Goal: Task Accomplishment & Management: Complete application form

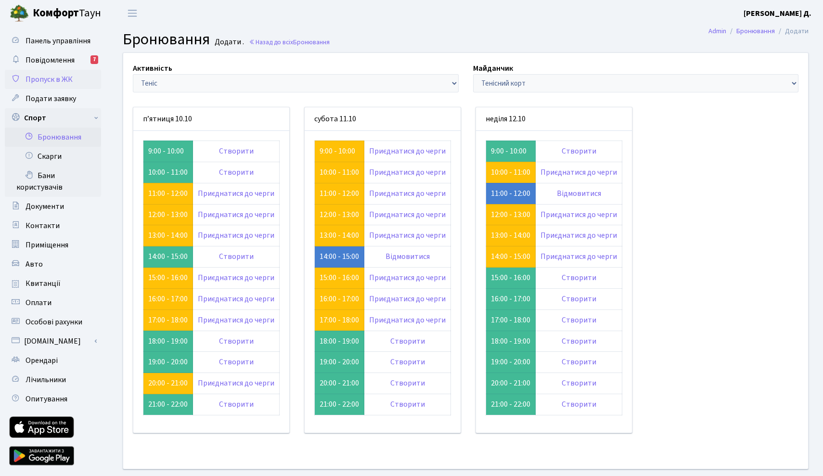
click at [68, 78] on span "Пропуск в ЖК" at bounding box center [49, 79] width 47 height 11
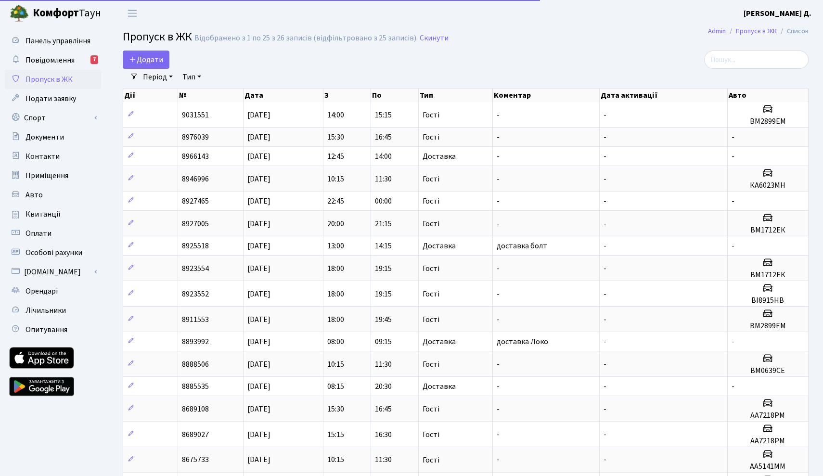
select select "25"
click at [143, 56] on span "Додати" at bounding box center [146, 59] width 34 height 11
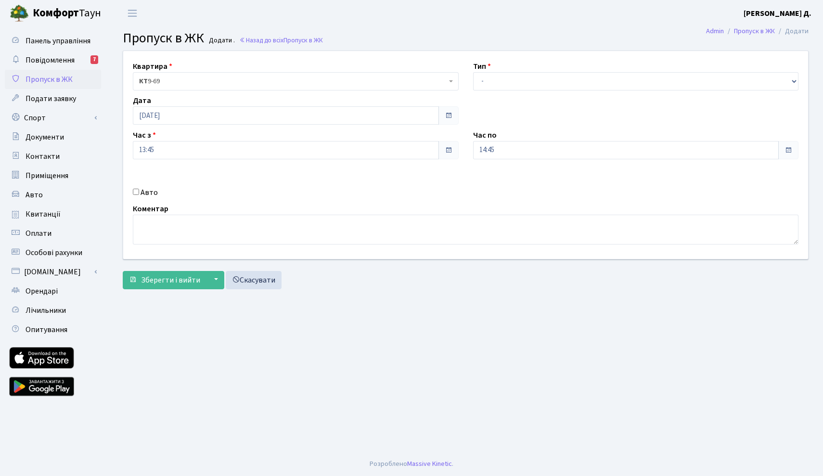
click at [137, 194] on input "Авто" at bounding box center [136, 192] width 6 height 6
checkbox input "true"
type input "f"
click at [492, 187] on input "АХ6010КВ" at bounding box center [636, 184] width 326 height 18
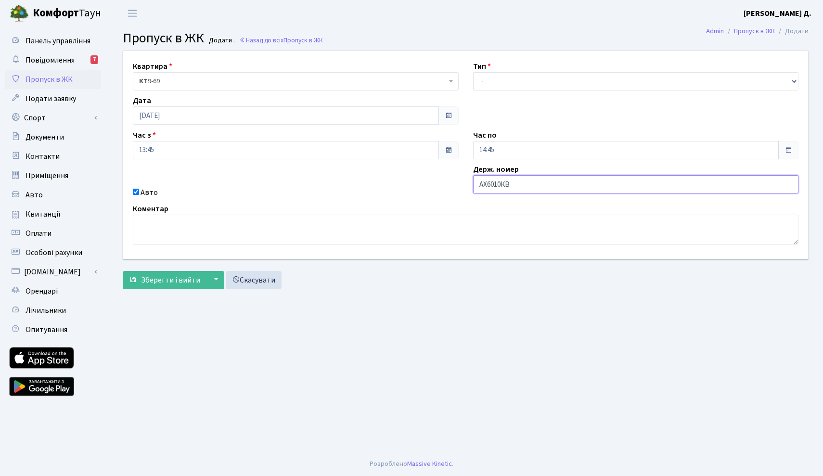
click at [492, 187] on input "АХ6010КВ" at bounding box center [636, 184] width 326 height 18
type input "АХ0160КВ"
click at [446, 151] on span at bounding box center [449, 150] width 8 height 8
click at [366, 146] on input "13:45" at bounding box center [286, 150] width 306 height 18
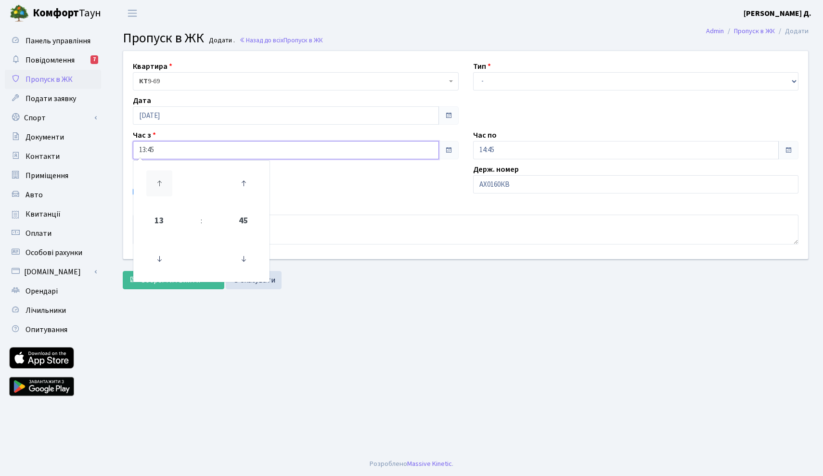
click at [157, 182] on icon at bounding box center [159, 183] width 26 height 26
click at [247, 221] on span "45" at bounding box center [244, 221] width 26 height 26
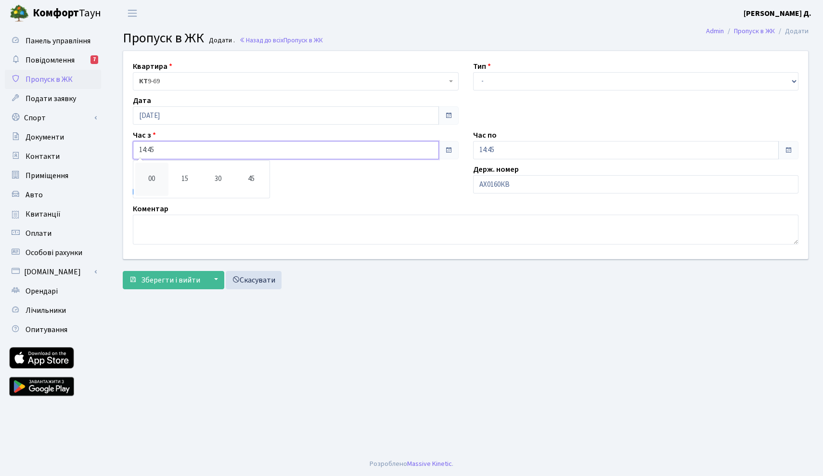
click at [146, 172] on td "00" at bounding box center [151, 179] width 33 height 33
type input "14:00"
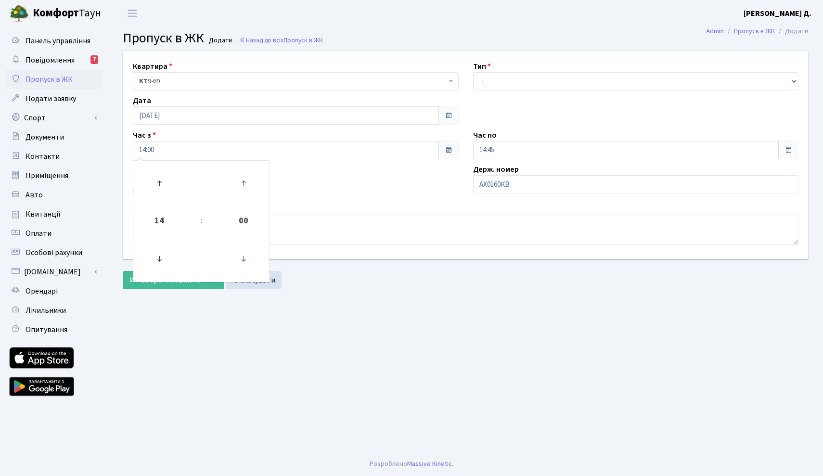
click at [793, 150] on span at bounding box center [788, 150] width 20 height 18
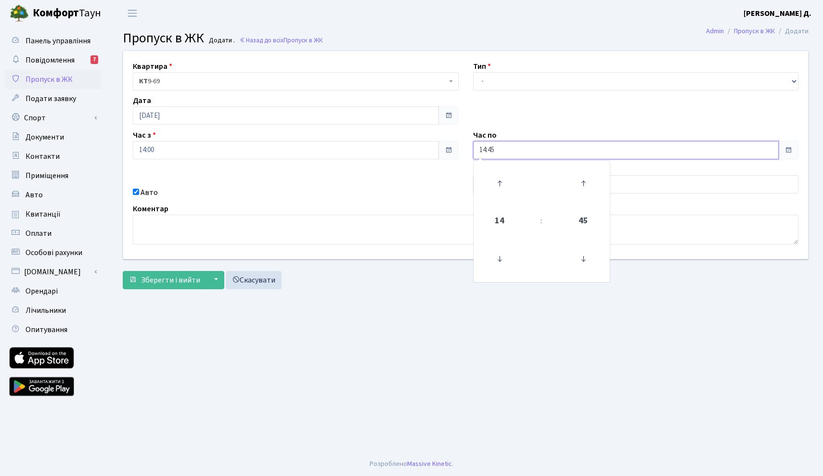
click at [688, 155] on input "14:45" at bounding box center [626, 150] width 306 height 18
click at [498, 253] on icon at bounding box center [500, 259] width 26 height 26
click at [494, 189] on icon at bounding box center [500, 183] width 26 height 26
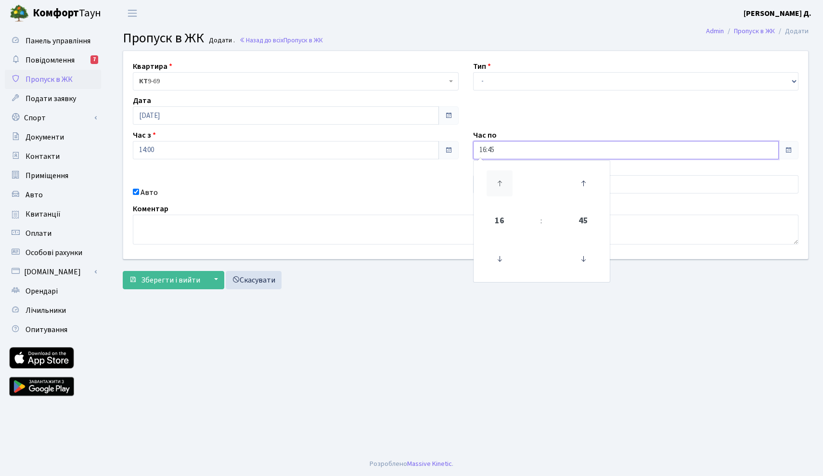
click at [494, 189] on icon at bounding box center [500, 183] width 26 height 26
click at [586, 251] on icon at bounding box center [583, 259] width 26 height 26
type input "17:00"
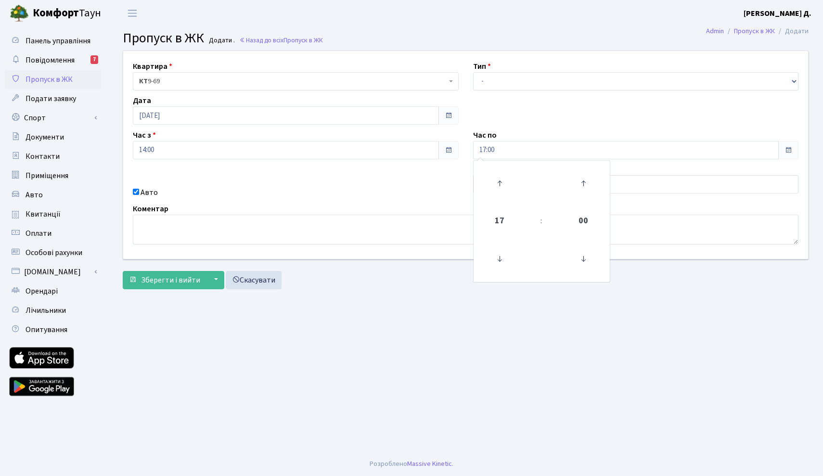
click at [568, 116] on div "Квартира <b>КТ</b>&nbsp;&nbsp;&nbsp;&nbsp;9-69 КТ 9-69 Тип - Доставка Таксі Гос…" at bounding box center [465, 155] width 699 height 208
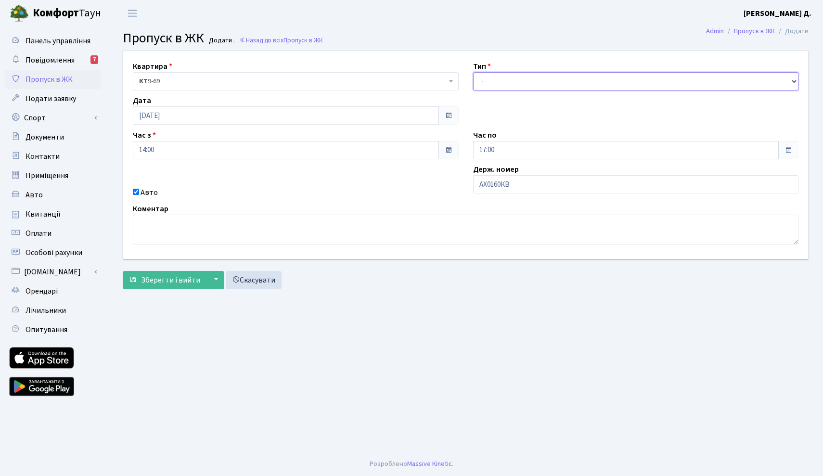
select select "3"
click at [415, 363] on main "Admin Пропуск в ЖК Додати Пропуск в ЖК Додати . Назад до всіх Пропуск в ЖК Квар…" at bounding box center [465, 238] width 715 height 425
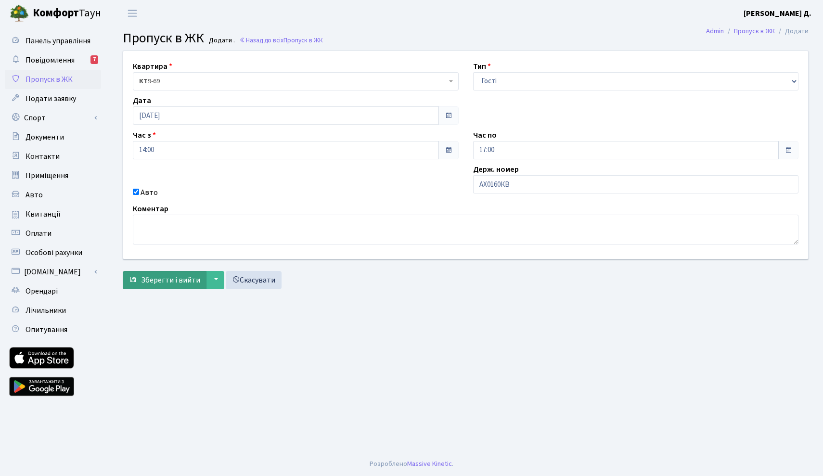
click at [169, 280] on span "Зберегти і вийти" at bounding box center [170, 280] width 59 height 11
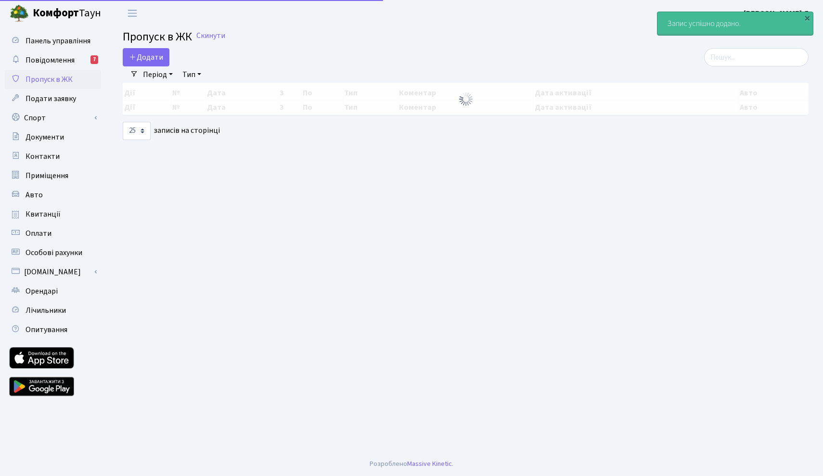
select select "25"
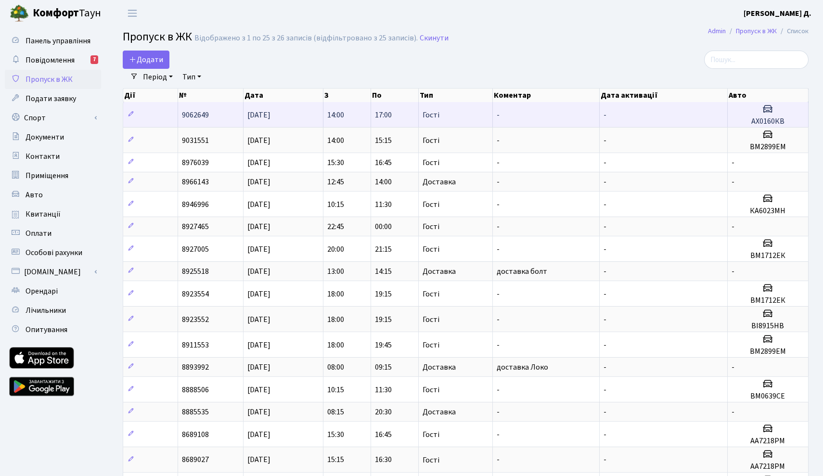
click at [309, 119] on td "[DATE]" at bounding box center [284, 114] width 80 height 25
click at [193, 120] on span "9062649" at bounding box center [195, 115] width 27 height 11
copy span "9062649"
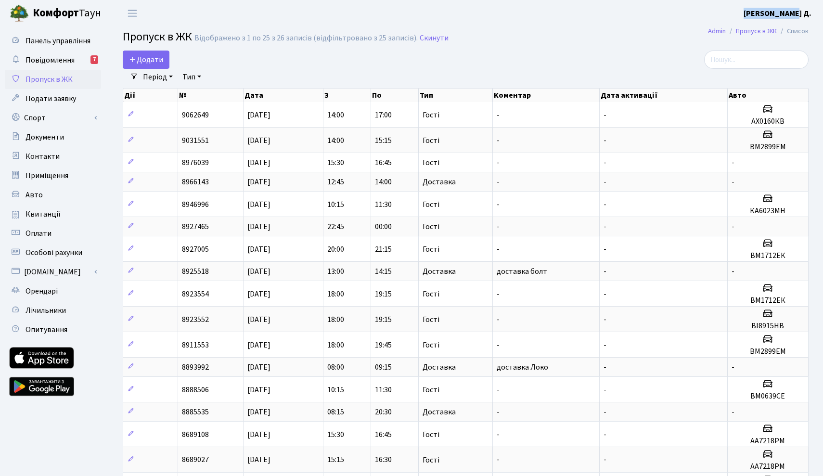
drag, startPoint x: 762, startPoint y: 11, endPoint x: 808, endPoint y: 9, distance: 45.8
click at [808, 9] on header "Комфорт Таун Даджані Х. Д. Мій обліковий запис Вийти" at bounding box center [411, 13] width 823 height 26
copy b "Даджані Х. Д"
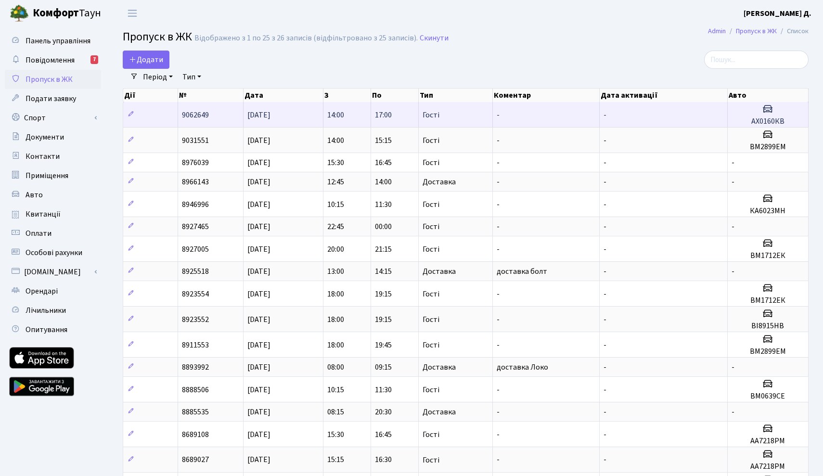
click at [227, 127] on td "9062649" at bounding box center [210, 114] width 65 height 25
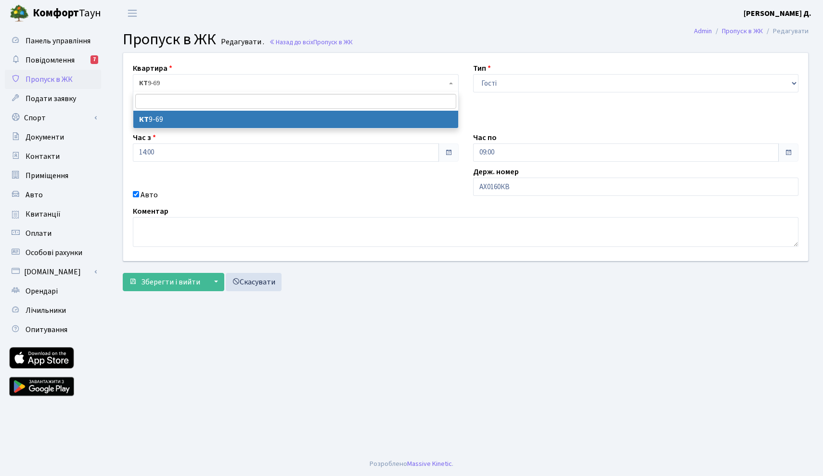
drag, startPoint x: 136, startPoint y: 82, endPoint x: 171, endPoint y: 81, distance: 34.7
click at [171, 81] on span "КТ 9-69" at bounding box center [296, 83] width 326 height 18
click at [314, 31] on h2 "Пропуск в ЖК Редагувати . Назад до всіх Пропуск в ЖК" at bounding box center [466, 39] width 686 height 18
